Goal: Navigation & Orientation: Go to known website

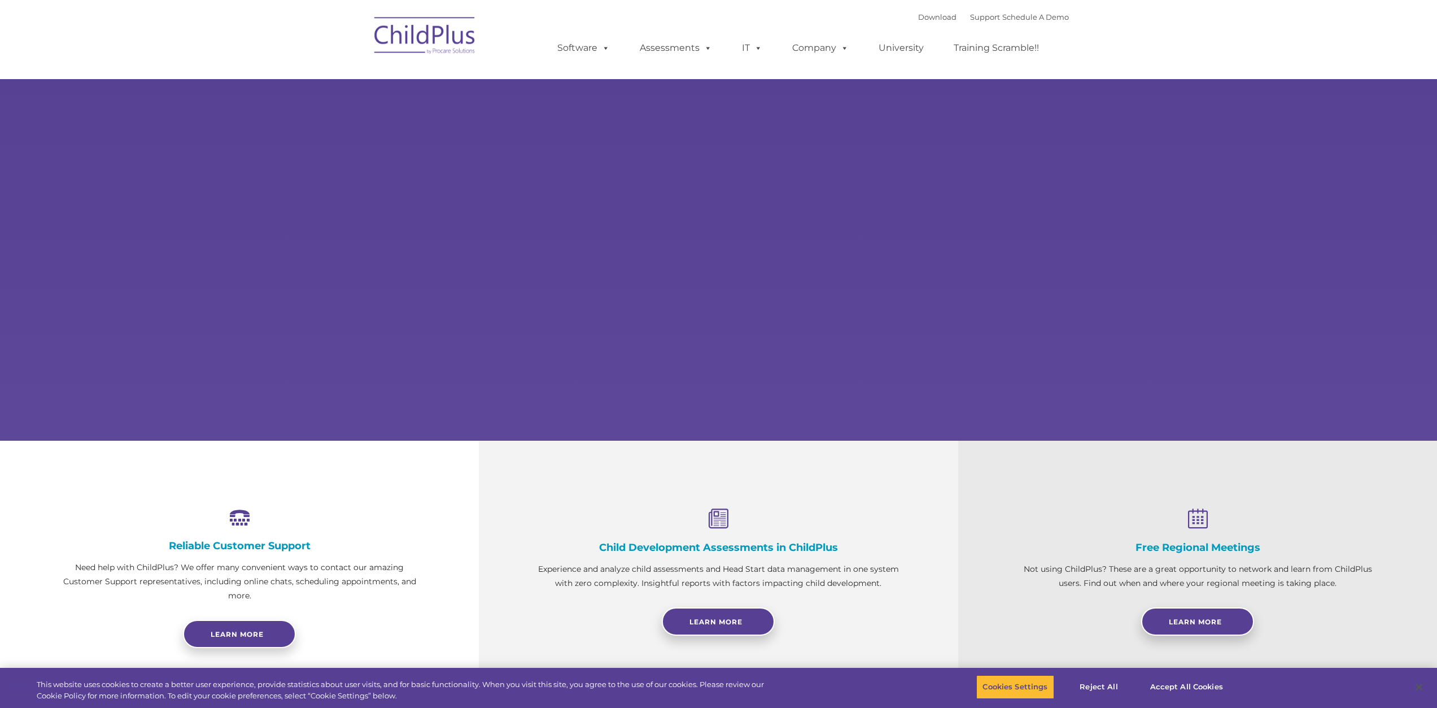
select select "MEDIUM"
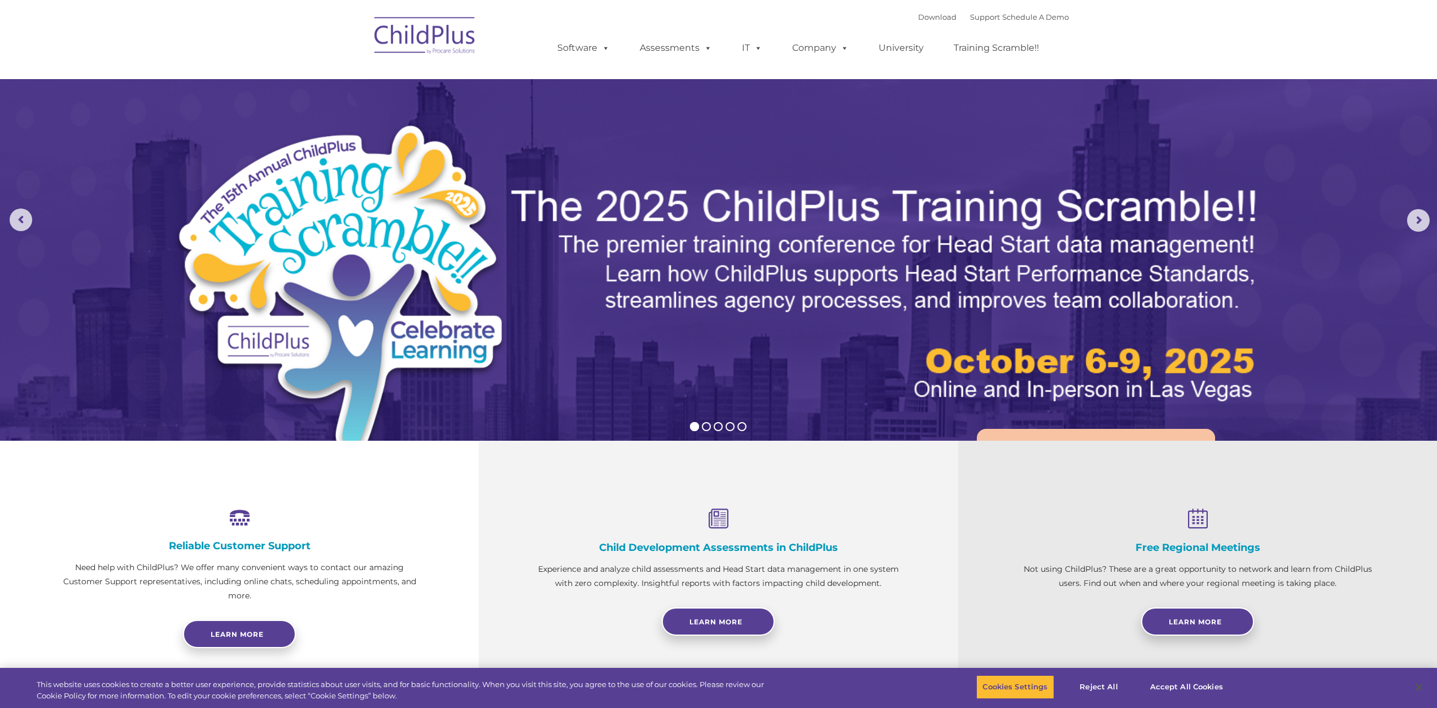
click at [462, 30] on img at bounding box center [425, 37] width 113 height 56
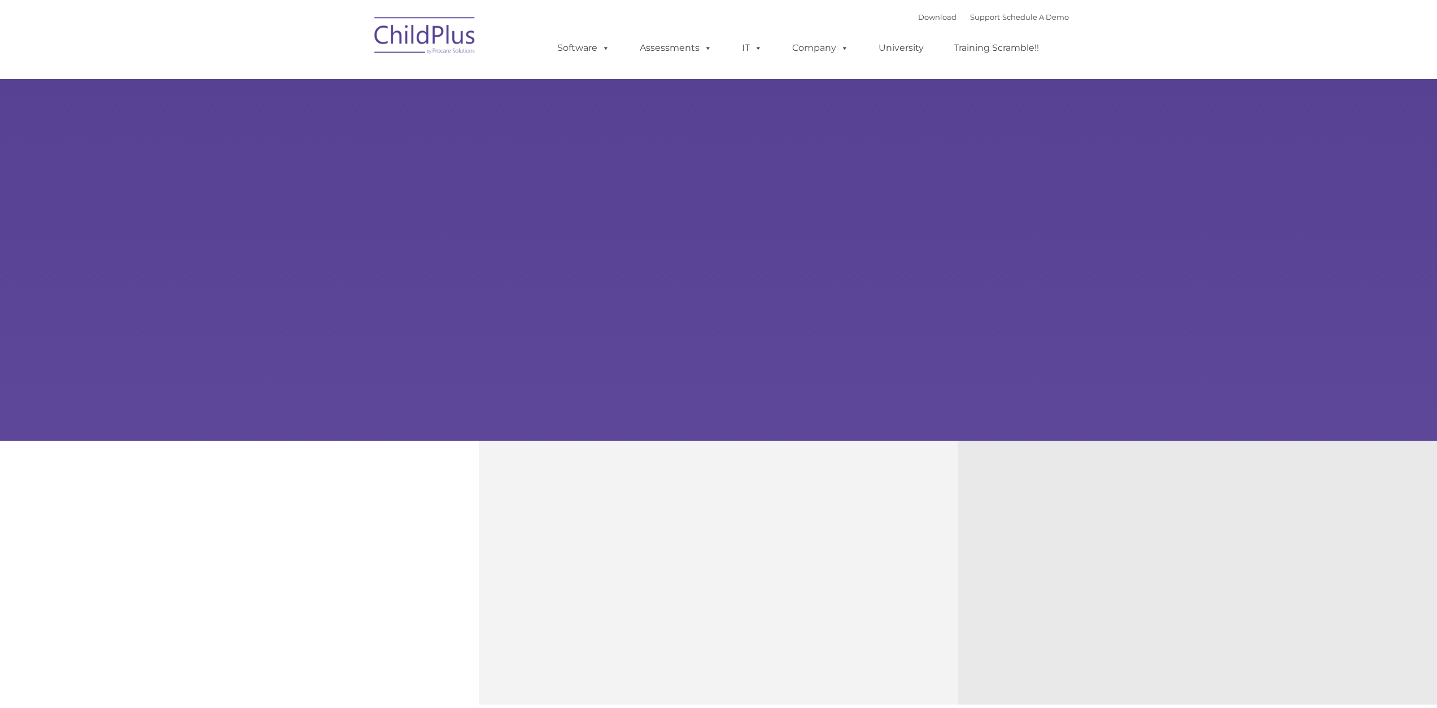
type input ""
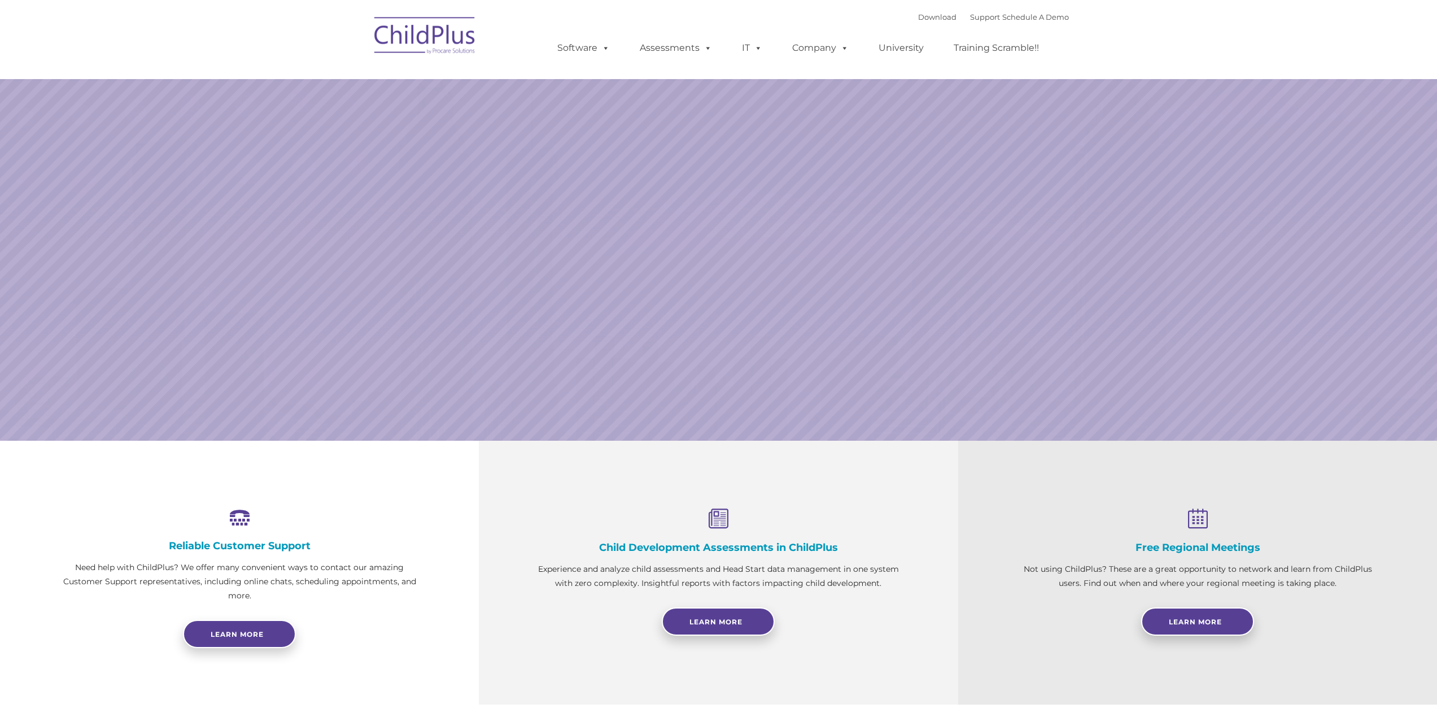
select select "MEDIUM"
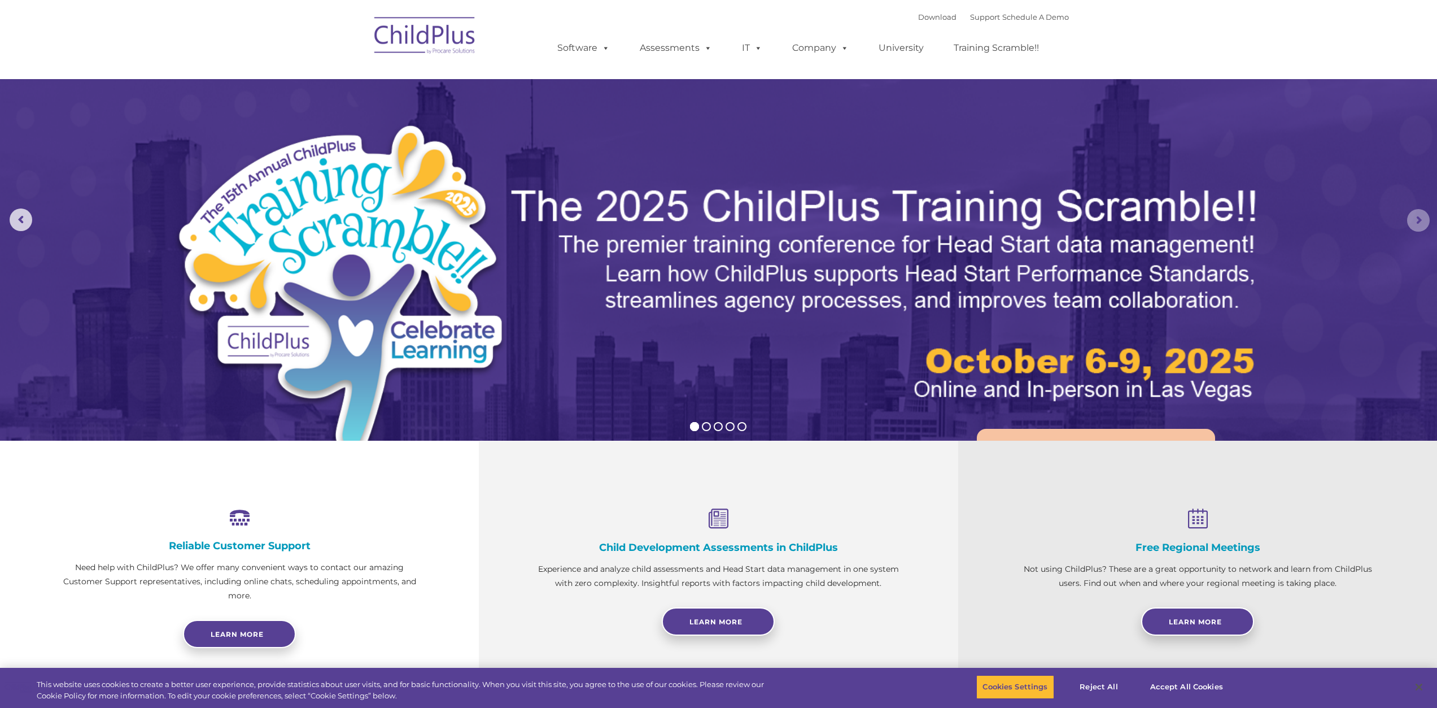
click at [1414, 216] on rs-arrow at bounding box center [1418, 220] width 23 height 23
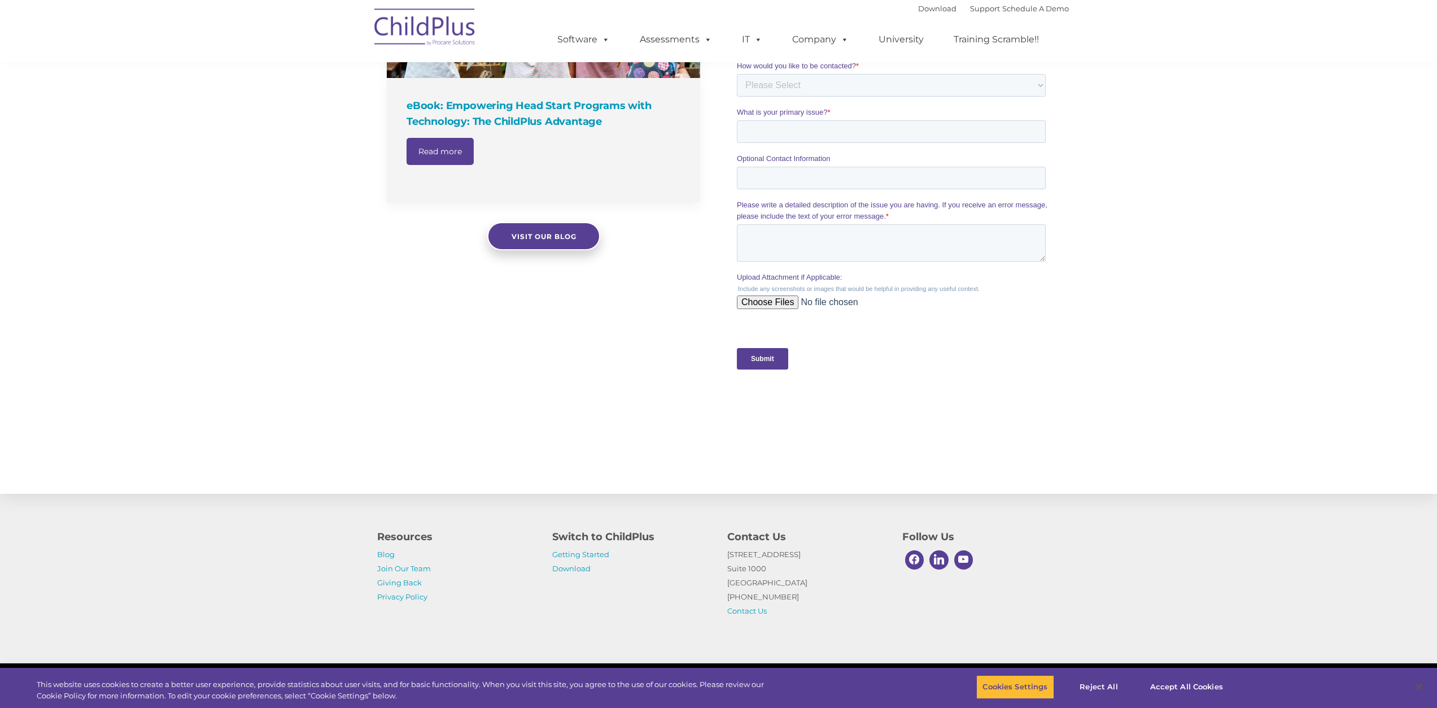
scroll to position [913, 0]
